Goal: Check status: Check status

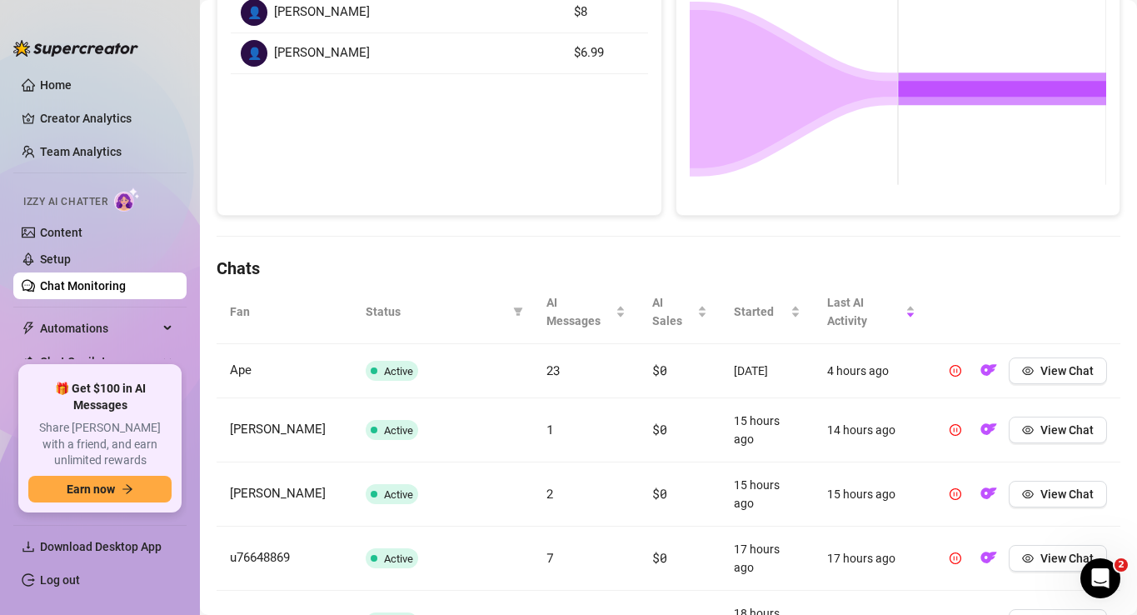
scroll to position [286, 0]
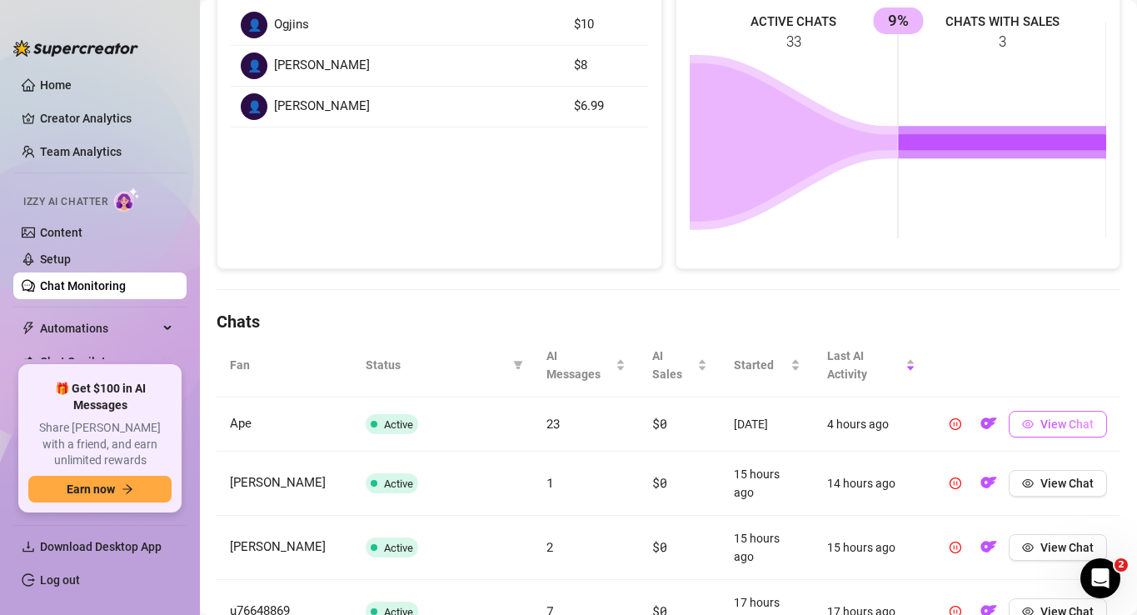
click at [1053, 426] on span "View Chat" at bounding box center [1066, 423] width 53 height 13
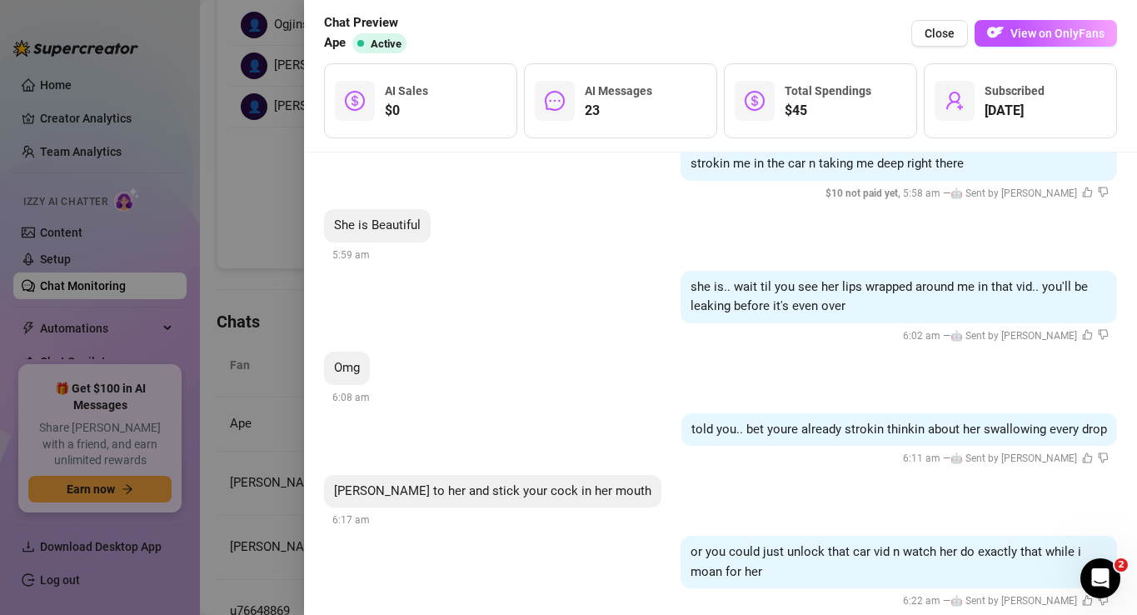
scroll to position [5716, 0]
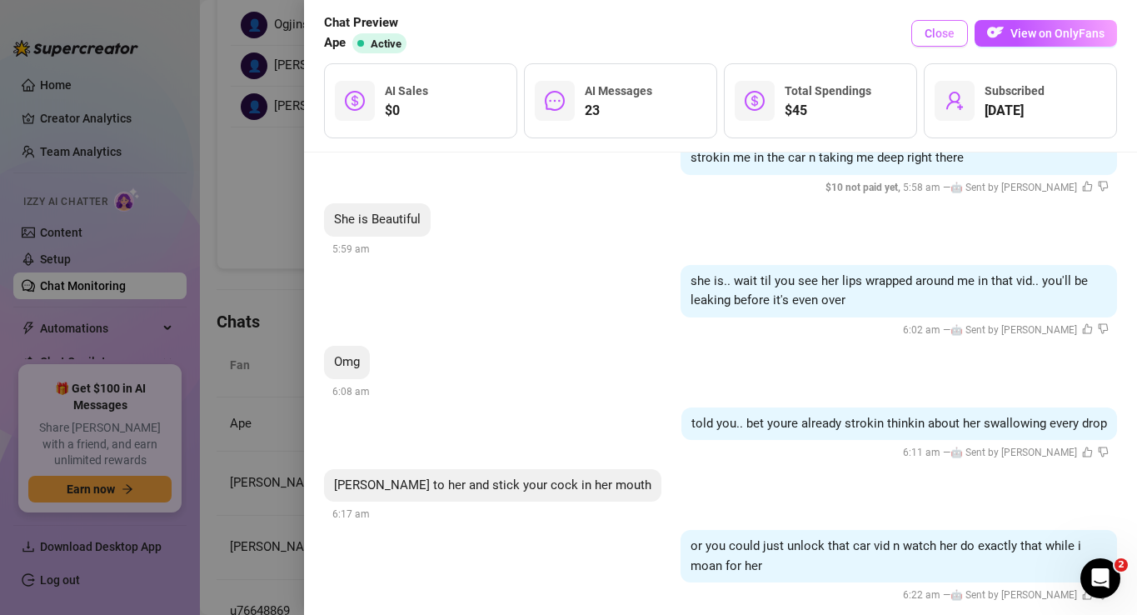
click at [945, 32] on span "Close" at bounding box center [939, 33] width 30 height 13
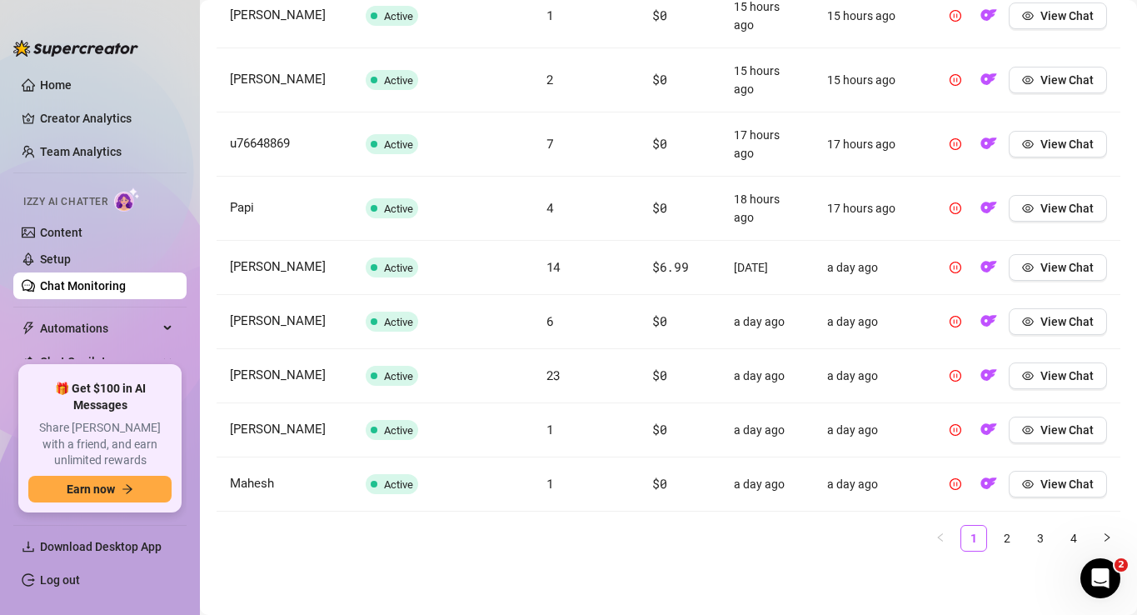
scroll to position [0, 0]
